Goal: Task Accomplishment & Management: Use online tool/utility

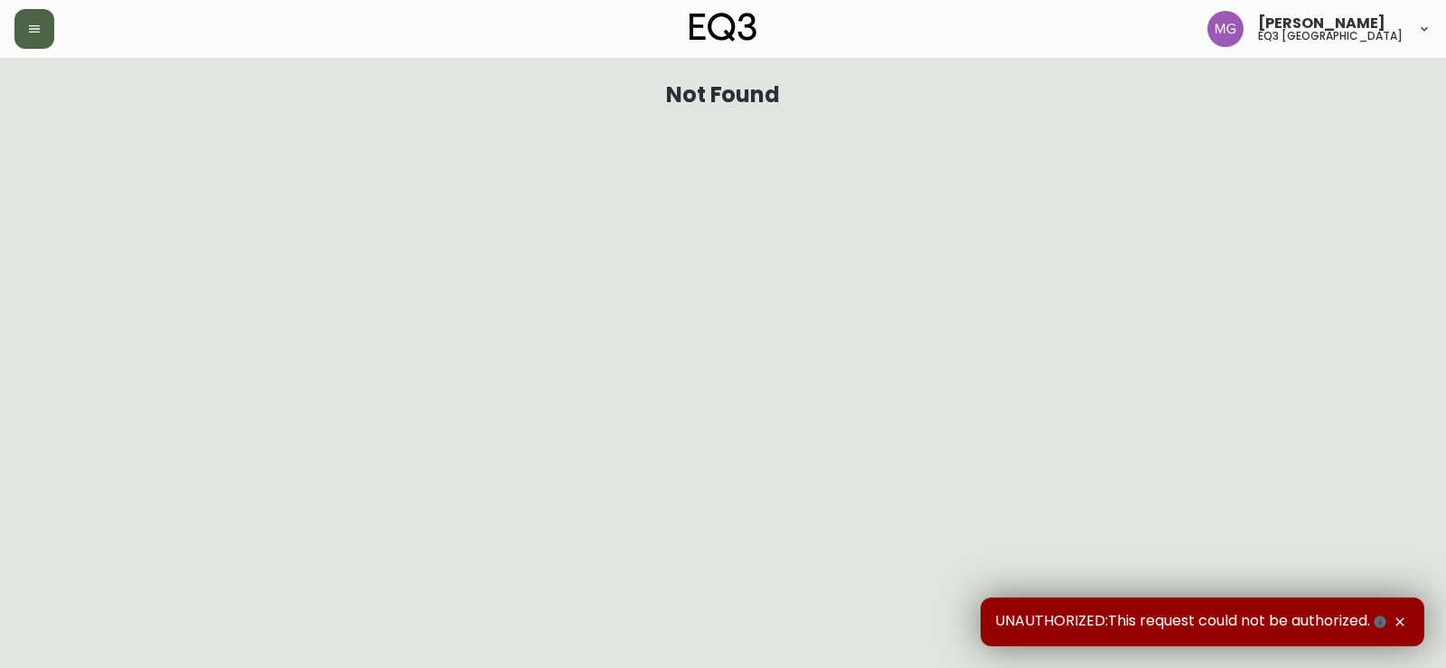
click at [32, 24] on icon "button" at bounding box center [34, 29] width 14 height 14
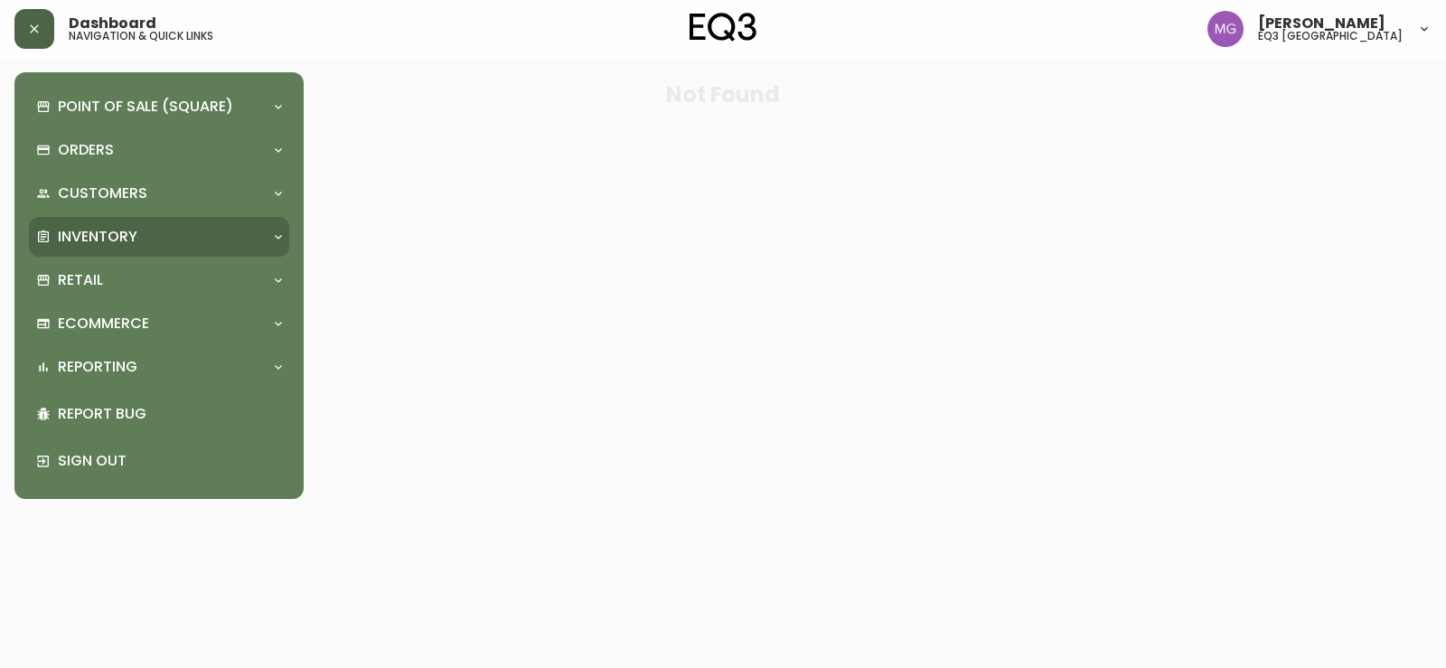
click at [88, 235] on p "Inventory" at bounding box center [98, 237] width 80 height 20
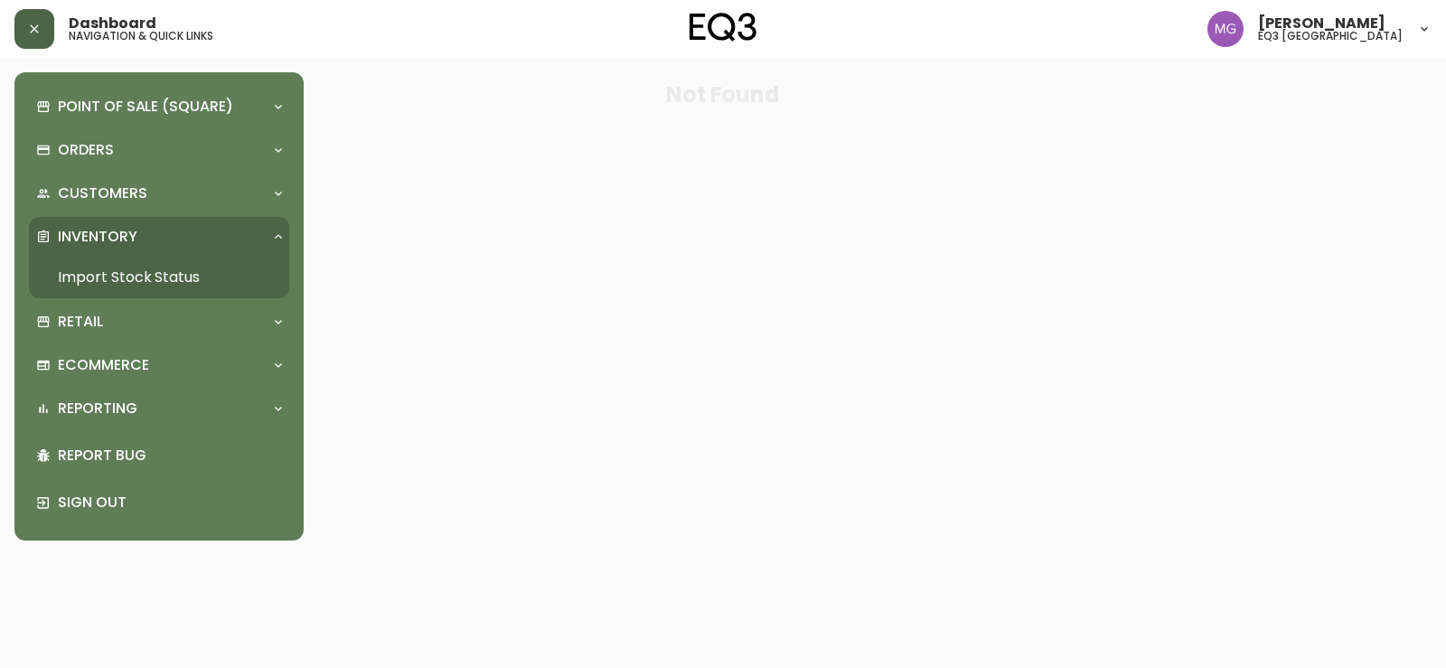
click at [95, 284] on link "Import Stock Status" at bounding box center [159, 278] width 260 height 42
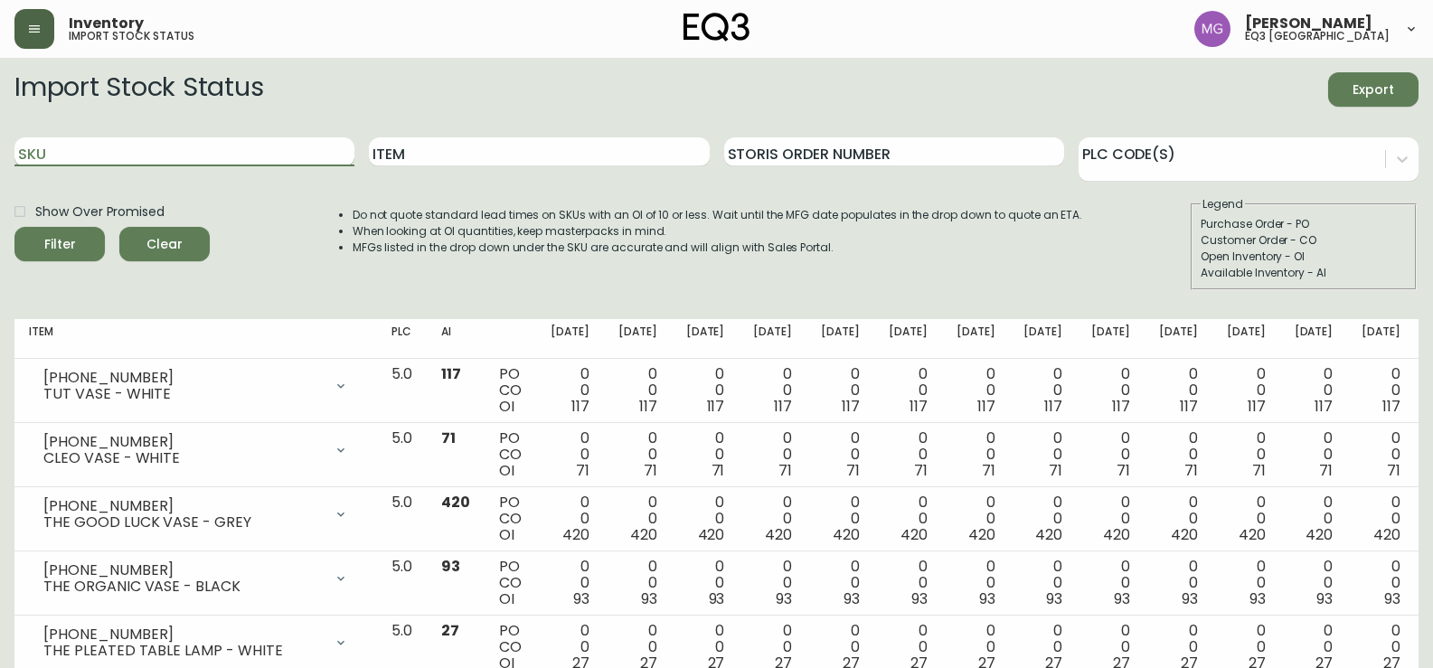
click at [193, 155] on input "SKU" at bounding box center [184, 151] width 340 height 29
paste input "[PHONE_NUMBER]"
click at [14, 227] on button "Filter" at bounding box center [59, 244] width 90 height 34
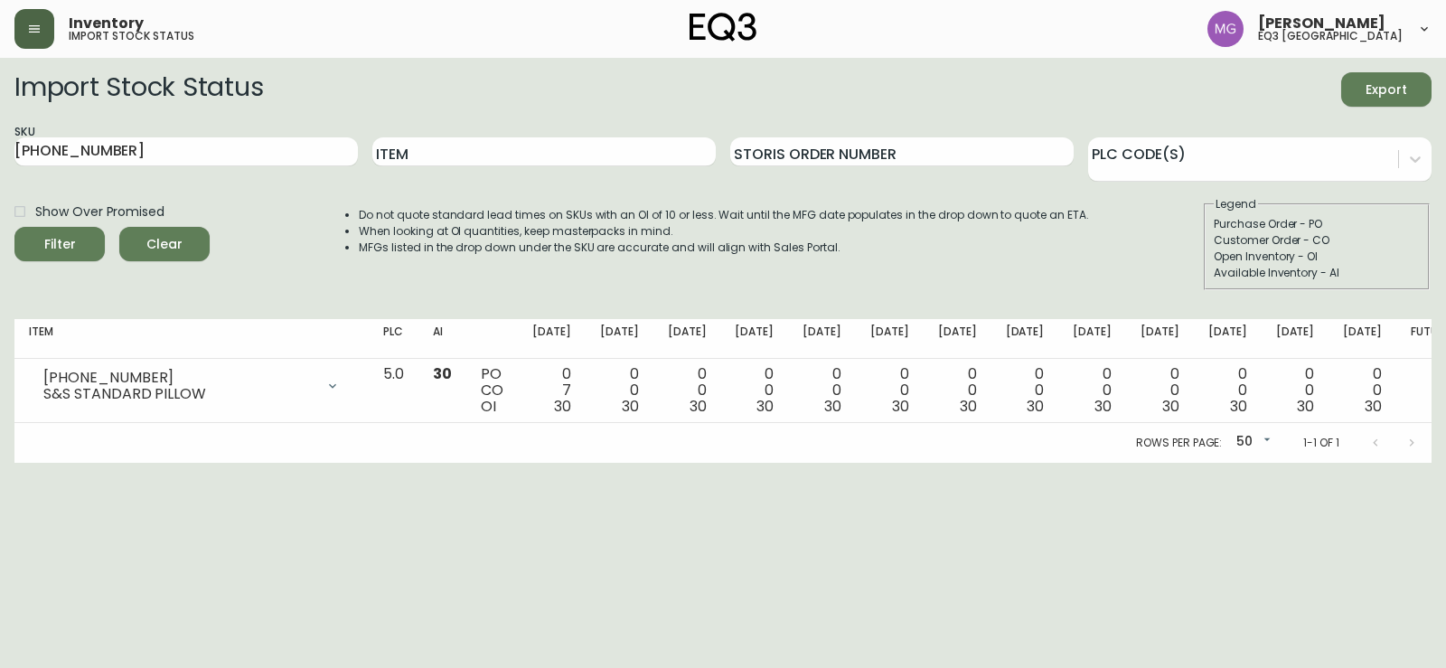
click at [35, 463] on html "Inventory import stock status [PERSON_NAME] eq3 [GEOGRAPHIC_DATA] Import Stock …" at bounding box center [723, 231] width 1446 height 463
drag, startPoint x: 163, startPoint y: 144, endPoint x: 0, endPoint y: 163, distance: 163.8
click at [0, 163] on main "Import Stock Status Export SKU [PHONE_NUMBER] Item Storis Order Number PLC Code…" at bounding box center [723, 260] width 1446 height 405
paste input "[PHONE_NUMBER]"
type input "[PHONE_NUMBER]"
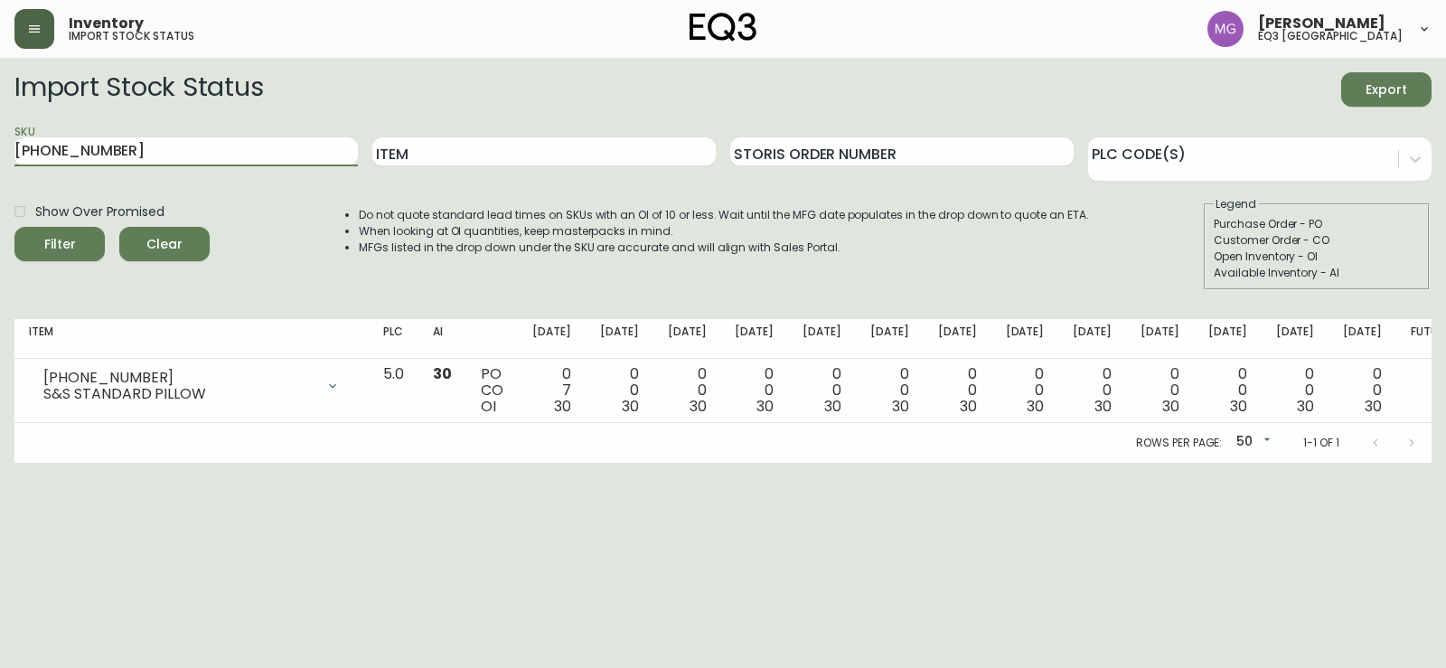
click at [14, 227] on button "Filter" at bounding box center [59, 244] width 90 height 34
